Goal: Transaction & Acquisition: Subscribe to service/newsletter

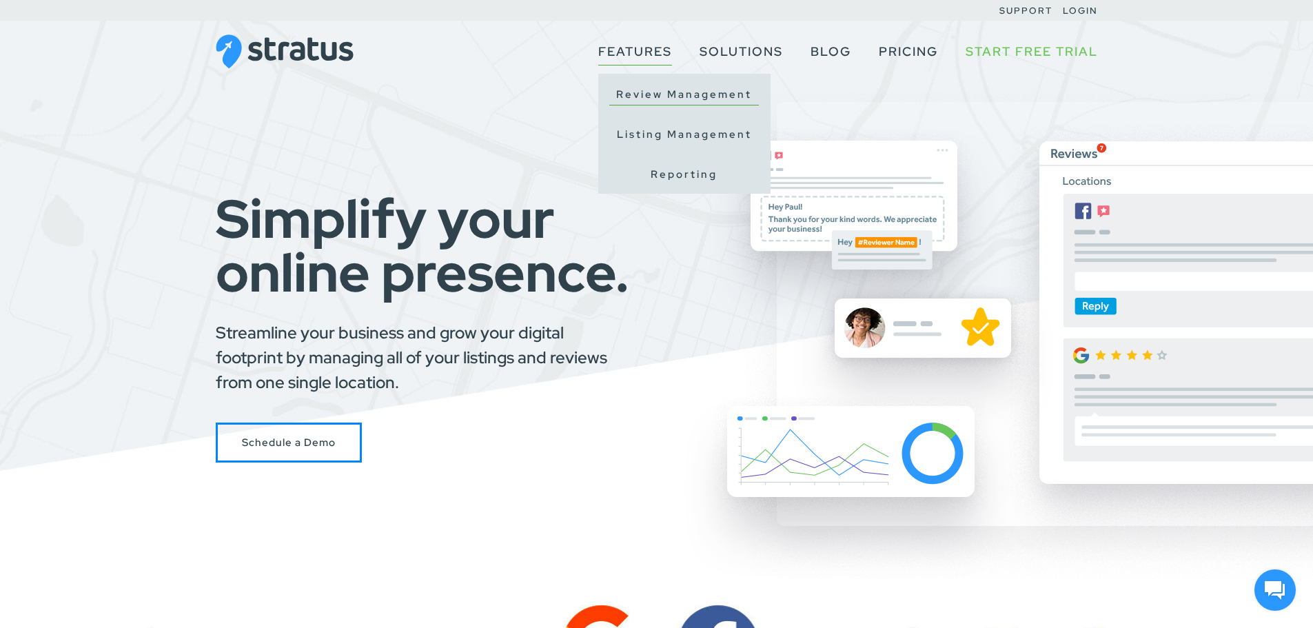
click at [649, 86] on link "Review Management" at bounding box center [685, 94] width 150 height 21
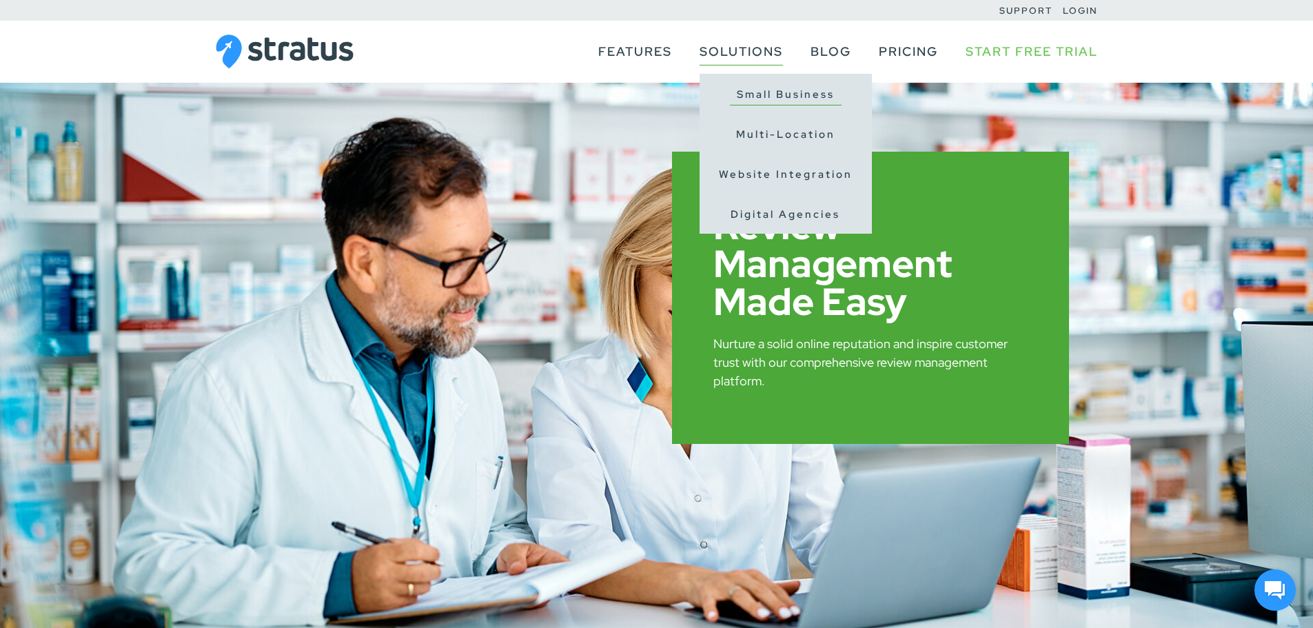
click at [774, 93] on link "Small Business" at bounding box center [786, 94] width 112 height 21
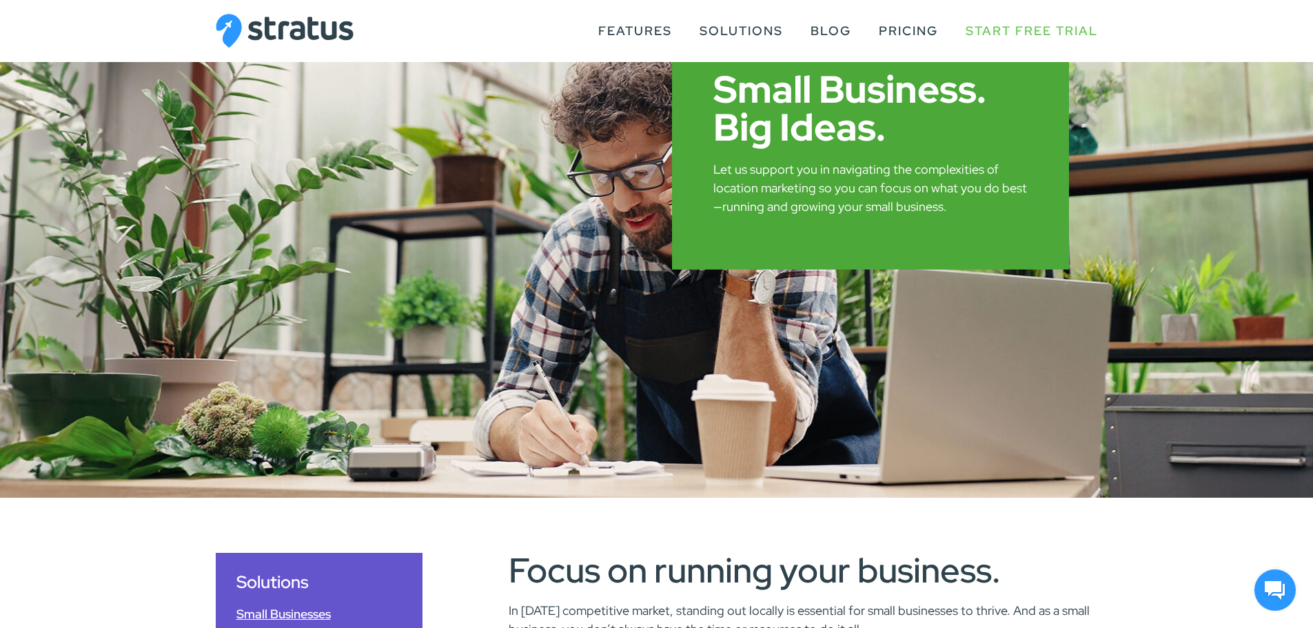
scroll to position [120, 0]
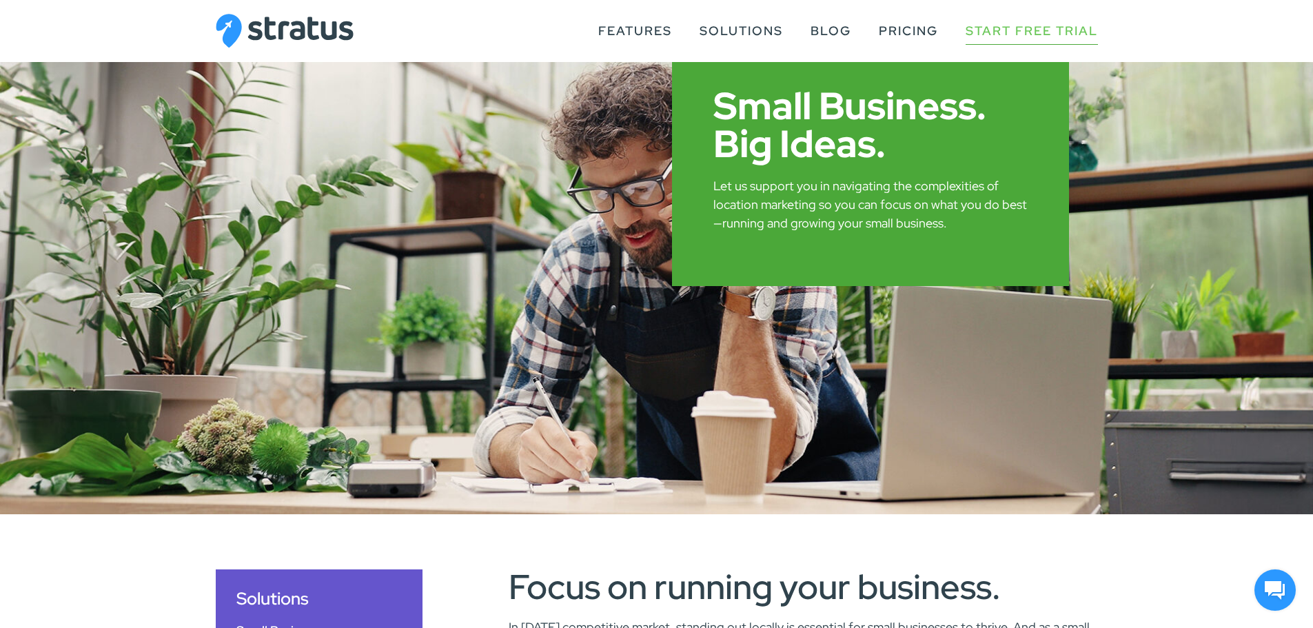
click at [1028, 13] on li "Start Free Trial" at bounding box center [1032, 32] width 132 height 62
click at [1018, 27] on link "Start Free Trial" at bounding box center [1032, 31] width 132 height 26
click at [903, 23] on link "Pricing" at bounding box center [908, 31] width 59 height 26
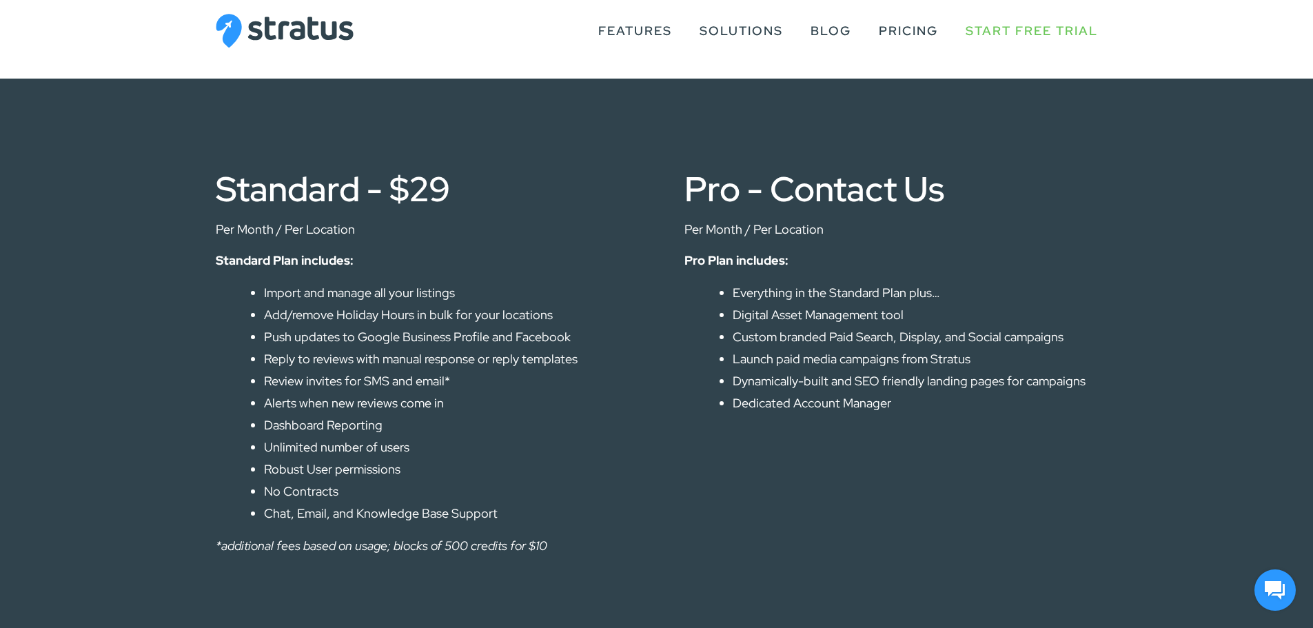
scroll to position [709, 0]
